Goal: Transaction & Acquisition: Download file/media

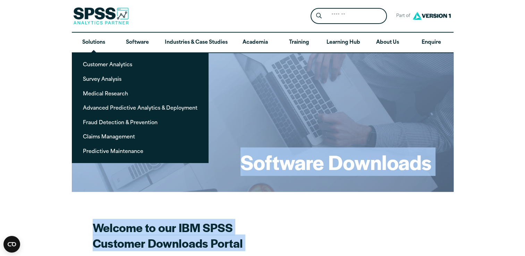
drag, startPoint x: 83, startPoint y: 85, endPoint x: 12, endPoint y: 143, distance: 91.3
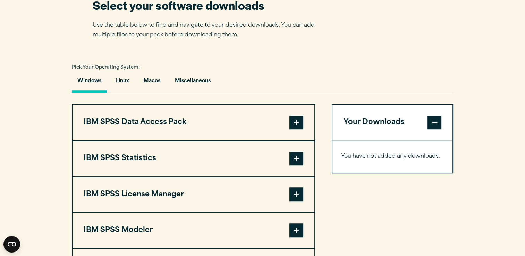
scroll to position [465, 0]
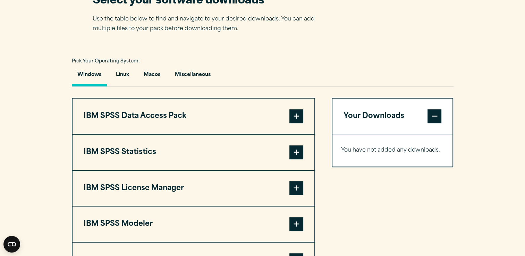
click at [162, 156] on button "IBM SPSS Statistics" at bounding box center [194, 152] width 242 height 35
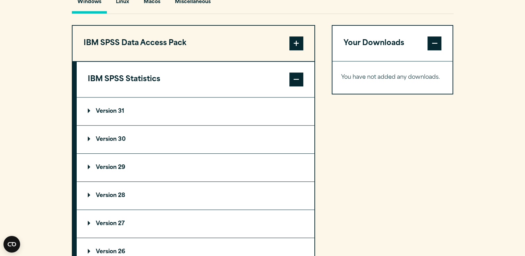
scroll to position [537, 0]
click at [157, 44] on button "IBM SPSS Data Access Pack" at bounding box center [194, 43] width 242 height 35
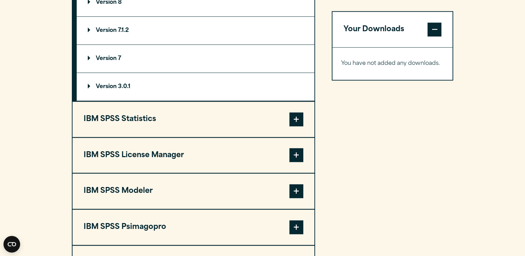
scroll to position [635, 0]
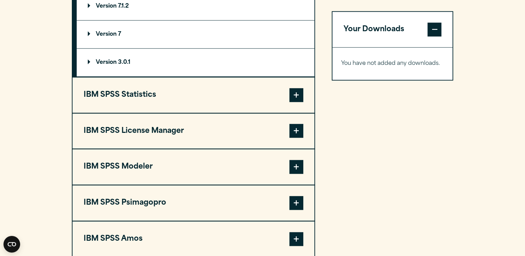
click at [111, 97] on button "IBM SPSS Statistics" at bounding box center [194, 94] width 242 height 35
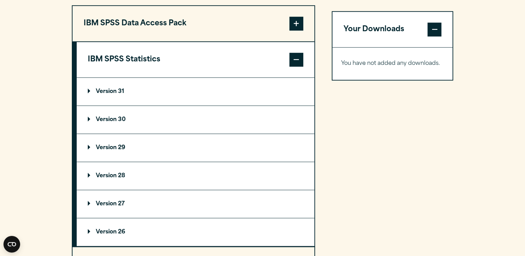
scroll to position [556, 0]
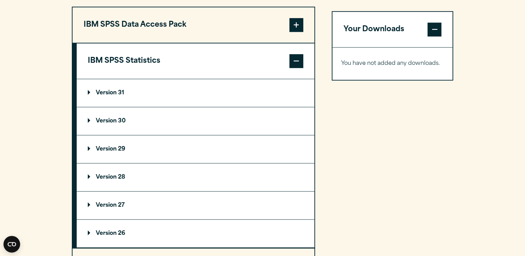
click at [114, 88] on summary "Version 31" at bounding box center [196, 93] width 238 height 28
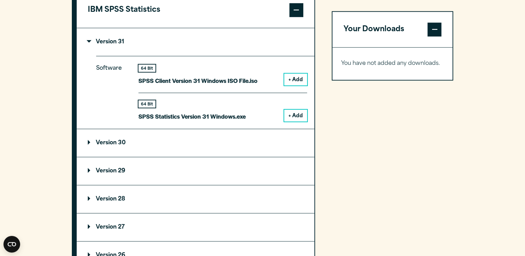
scroll to position [608, 0]
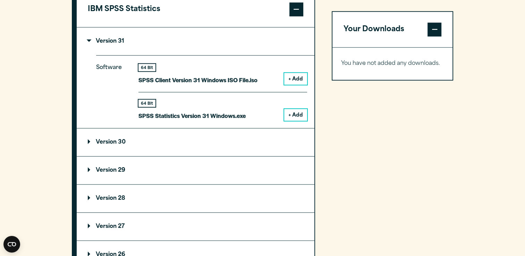
click at [299, 76] on button "+ Add" at bounding box center [295, 79] width 23 height 12
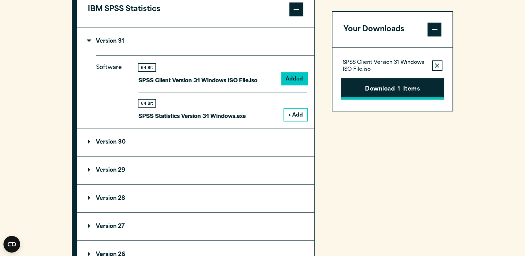
click at [380, 83] on button "Download 1 Items" at bounding box center [392, 89] width 103 height 22
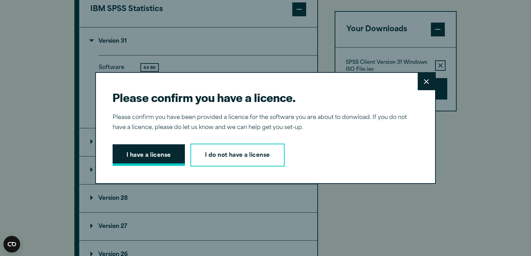
click at [152, 148] on button "I have a license" at bounding box center [148, 155] width 72 height 22
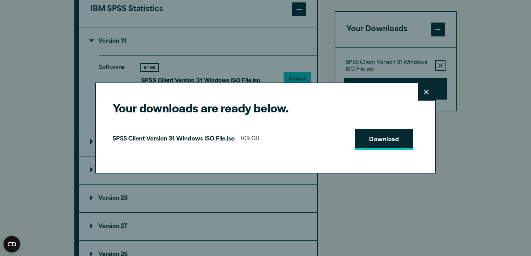
click at [379, 135] on link "Download" at bounding box center [384, 140] width 58 height 22
click at [431, 93] on button "Close" at bounding box center [425, 91] width 17 height 17
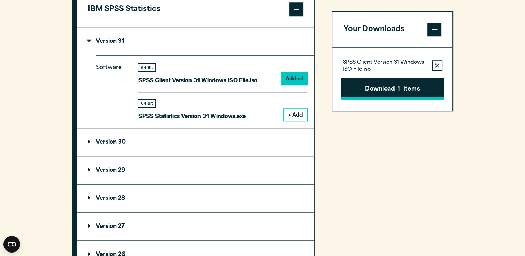
click at [378, 83] on button "Download 1 Items" at bounding box center [392, 89] width 103 height 22
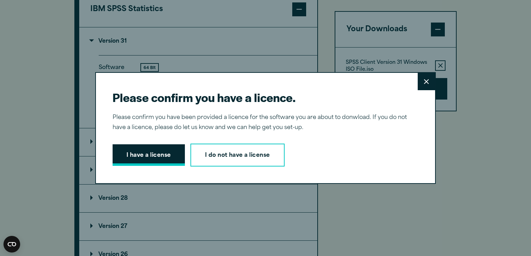
click at [162, 162] on button "I have a license" at bounding box center [148, 155] width 72 height 22
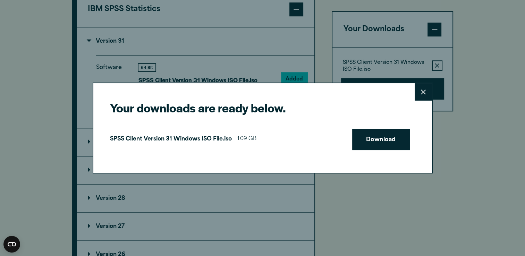
click at [426, 95] on button "Close" at bounding box center [423, 91] width 17 height 17
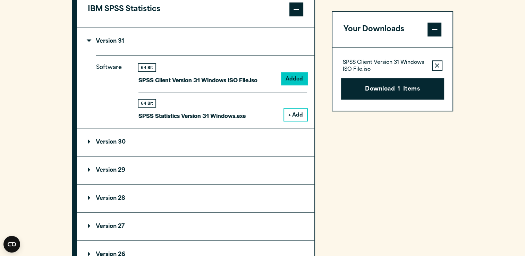
click at [399, 149] on div "Your Downloads SPSS Client Version 31 Windows ISO File.iso Remove this item fro…" at bounding box center [393, 184] width 122 height 459
click at [378, 89] on button "Download 1 Items" at bounding box center [392, 89] width 103 height 22
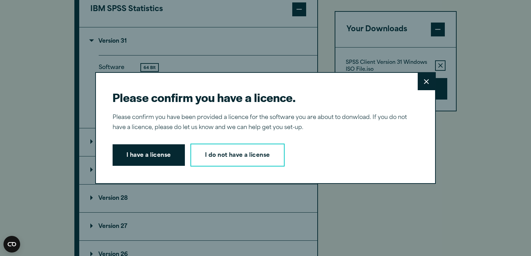
click at [424, 84] on icon at bounding box center [426, 81] width 5 height 5
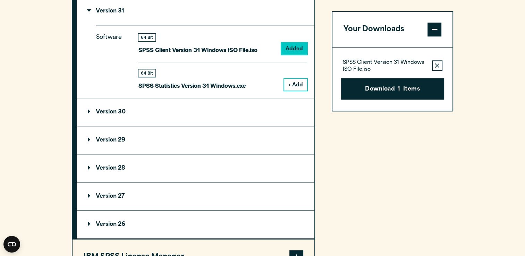
scroll to position [584, 0]
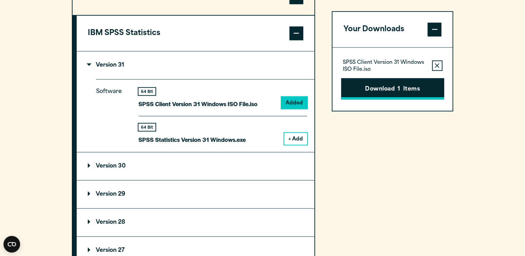
click at [367, 88] on button "Download 1 Items" at bounding box center [392, 89] width 103 height 22
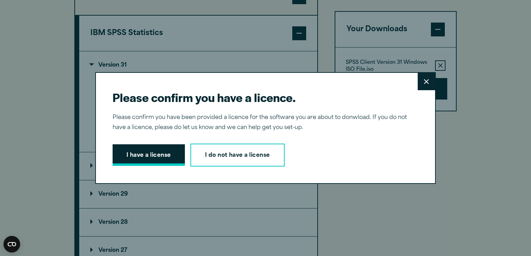
click at [156, 158] on button "I have a license" at bounding box center [148, 155] width 72 height 22
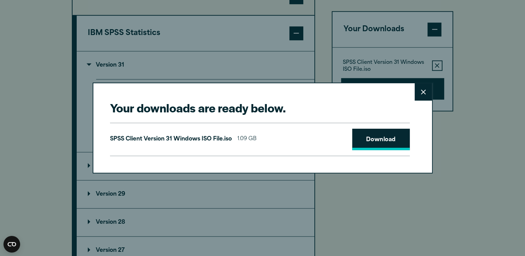
click at [391, 135] on link "Download" at bounding box center [381, 140] width 58 height 22
click at [426, 98] on button "Close" at bounding box center [423, 91] width 17 height 17
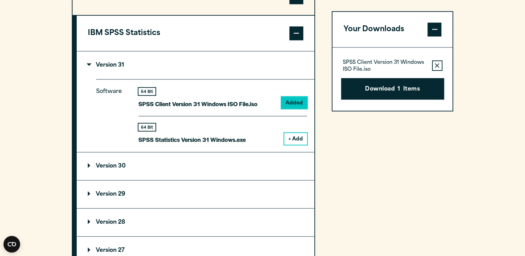
click at [295, 142] on button "+ Add" at bounding box center [295, 139] width 23 height 12
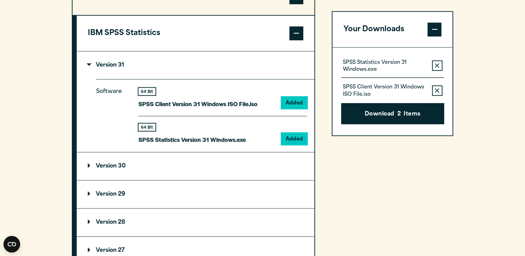
click at [435, 94] on button "Remove this item from your software download list" at bounding box center [437, 90] width 10 height 10
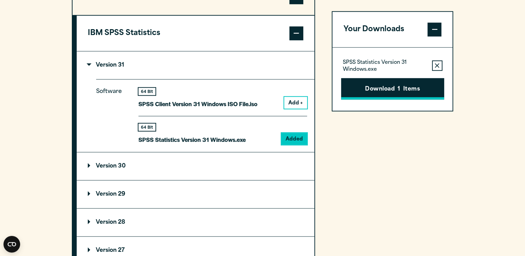
click at [428, 92] on button "Download 1 Items" at bounding box center [392, 89] width 103 height 22
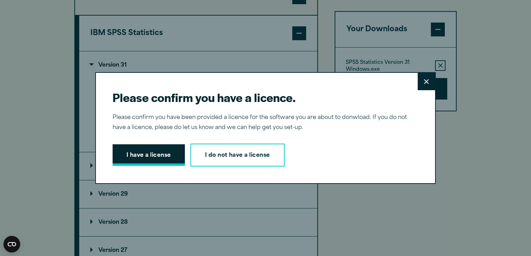
click at [157, 152] on button "I have a license" at bounding box center [148, 155] width 72 height 22
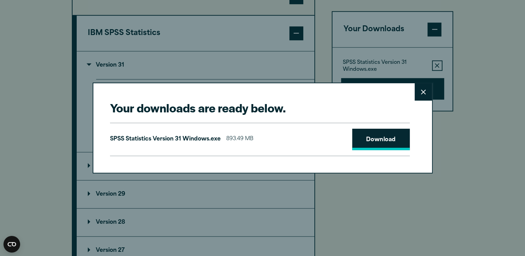
click at [366, 134] on link "Download" at bounding box center [381, 140] width 58 height 22
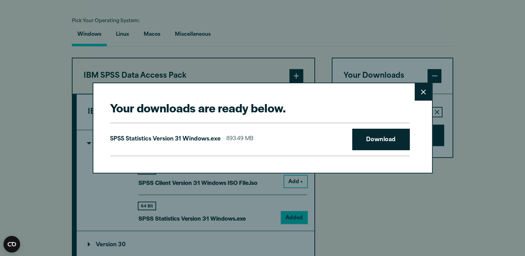
scroll to position [504, 0]
click at [421, 91] on icon at bounding box center [423, 92] width 5 height 5
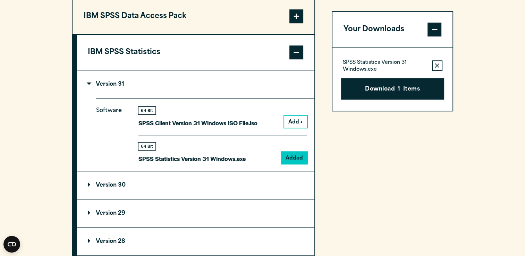
scroll to position [564, 0]
click at [150, 23] on button "IBM SPSS Data Access Pack" at bounding box center [194, 16] width 242 height 35
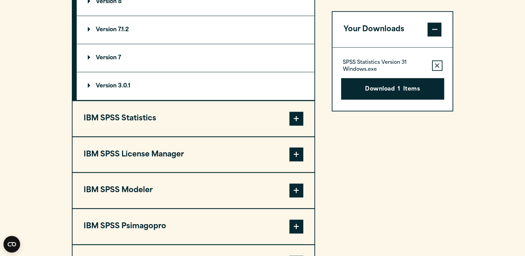
scroll to position [611, 0]
click at [143, 109] on button "IBM SPSS Statistics" at bounding box center [194, 118] width 242 height 35
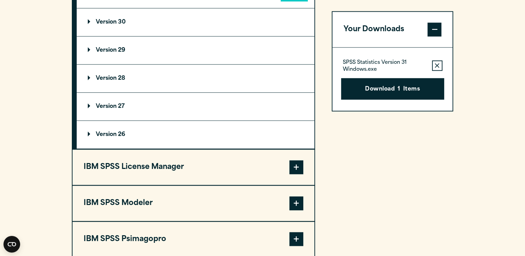
scroll to position [729, 0]
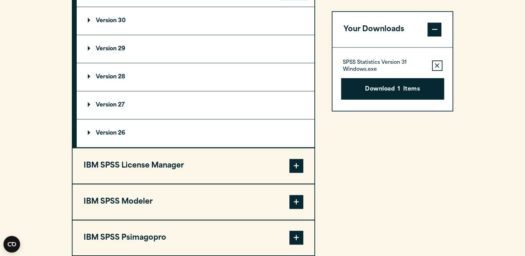
click at [196, 162] on button "IBM SPSS License Manager" at bounding box center [194, 165] width 242 height 35
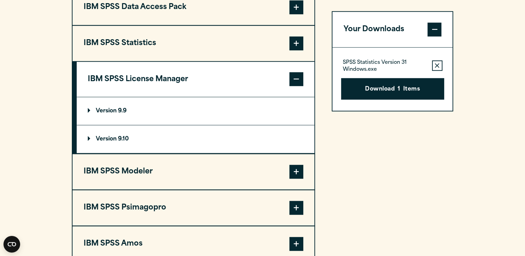
scroll to position [574, 0]
click at [200, 183] on button "IBM SPSS Modeler" at bounding box center [194, 171] width 242 height 35
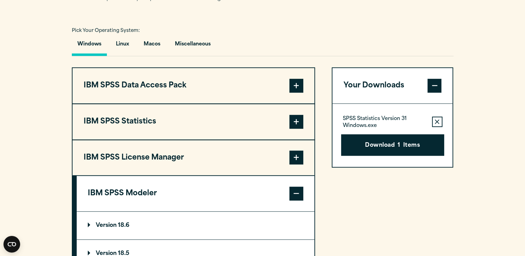
scroll to position [490, 0]
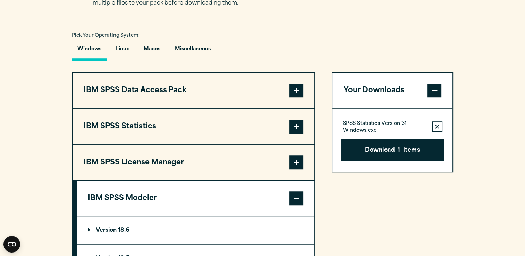
click at [186, 121] on button "IBM SPSS Statistics" at bounding box center [194, 126] width 242 height 35
